Goal: Navigation & Orientation: Find specific page/section

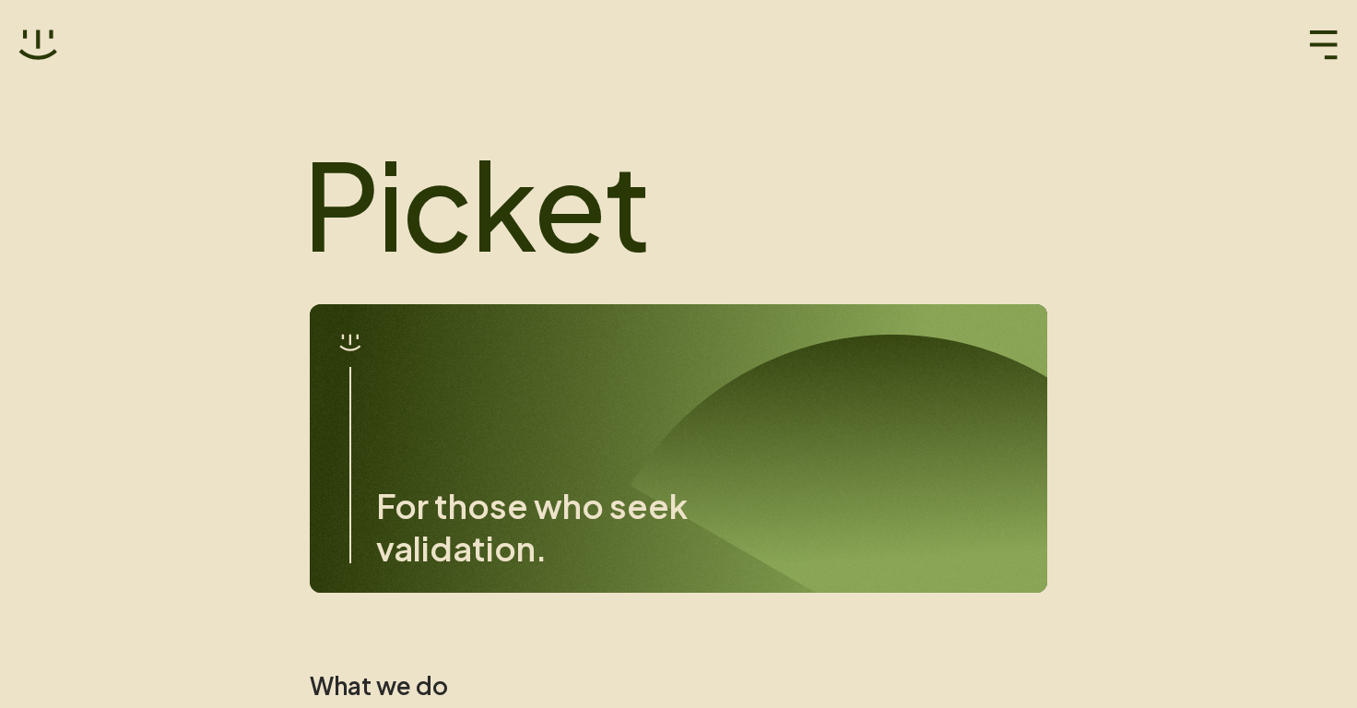
click at [1322, 29] on button "button" at bounding box center [1323, 45] width 29 height 39
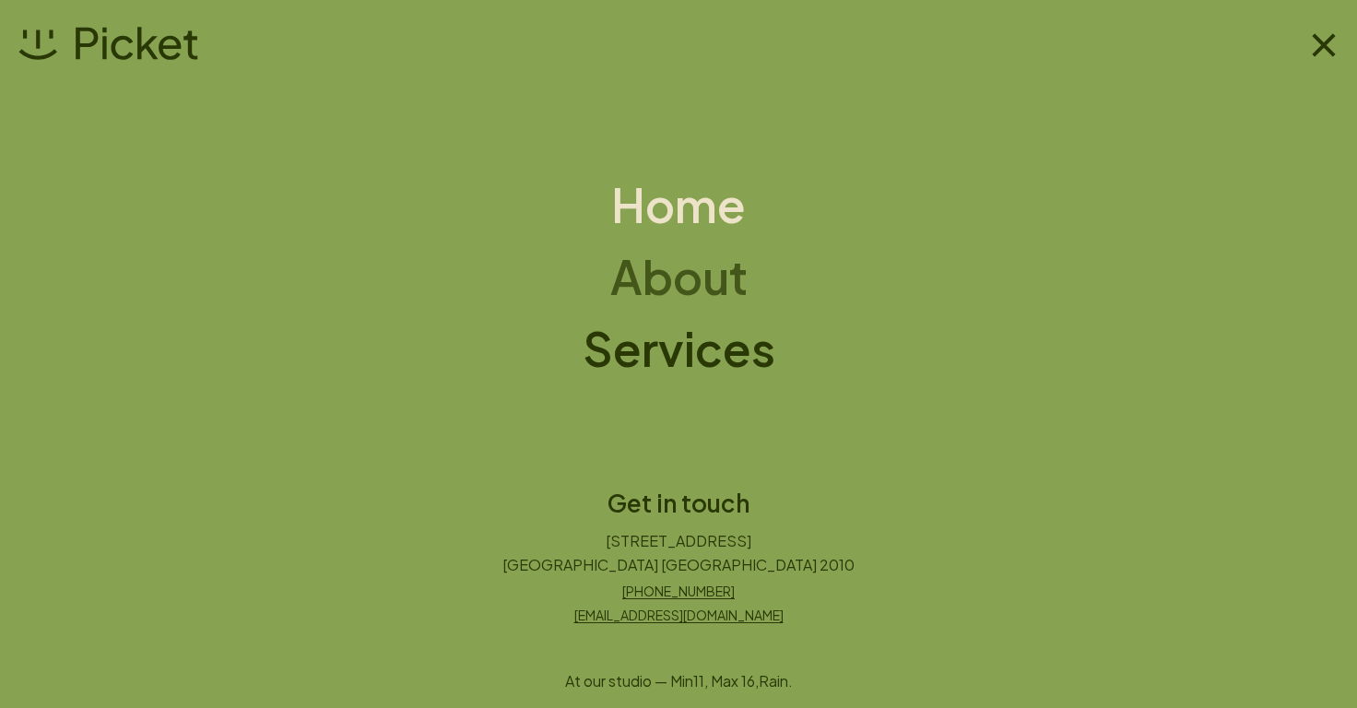
click at [653, 285] on h1 "About" at bounding box center [678, 276] width 137 height 46
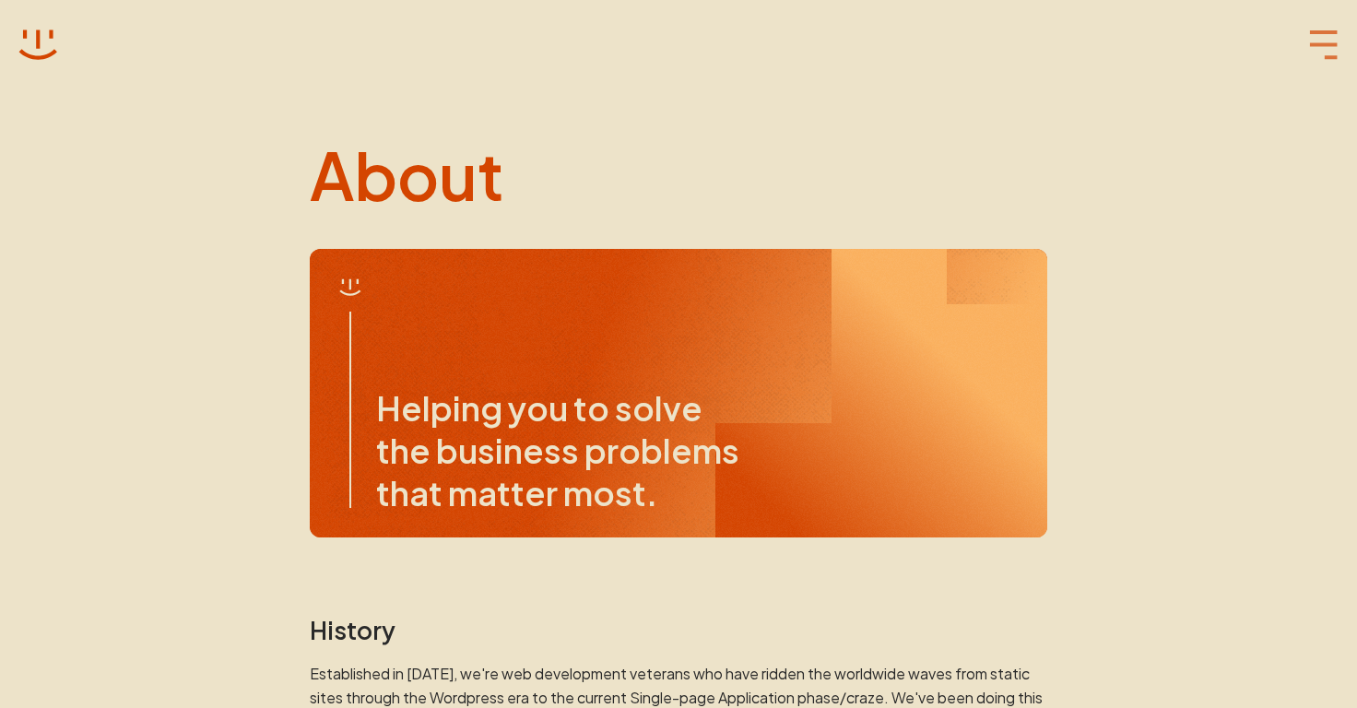
click at [1311, 46] on icon "button" at bounding box center [1324, 44] width 28 height 29
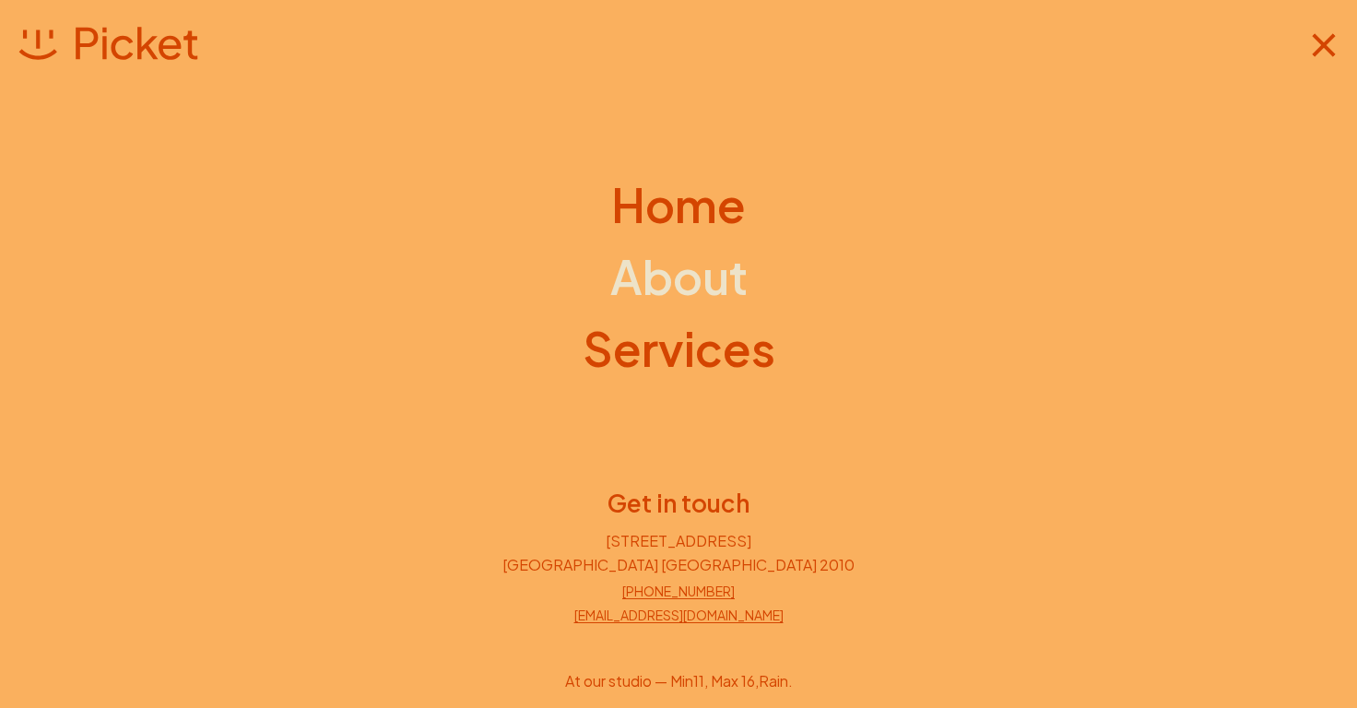
click at [671, 380] on div "Home About Services Get in touch [STREET_ADDRESS] [PHONE_NUMBER] [EMAIL_ADDRESS…" at bounding box center [678, 354] width 1357 height 708
click at [655, 357] on h1 "Services" at bounding box center [678, 348] width 193 height 46
